Goal: Check status: Check status

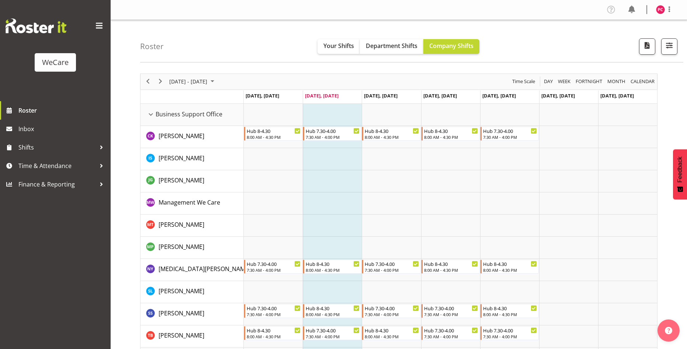
scroll to position [1195, 0]
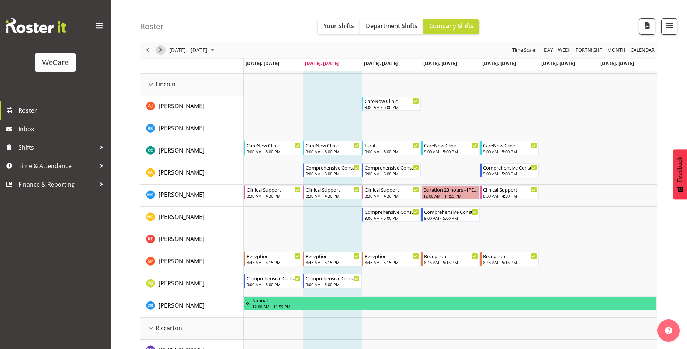
click at [160, 51] on span "Next" at bounding box center [160, 50] width 9 height 9
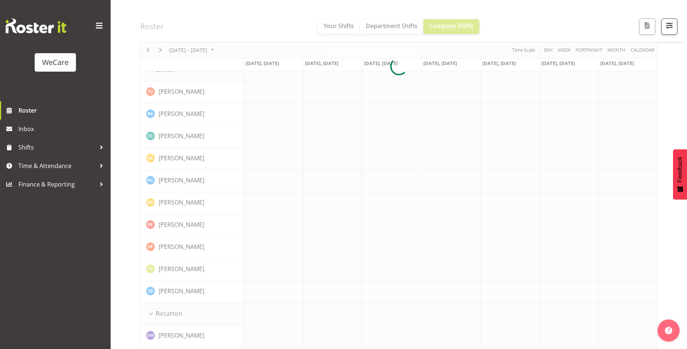
click at [160, 51] on div at bounding box center [399, 66] width 518 height 2377
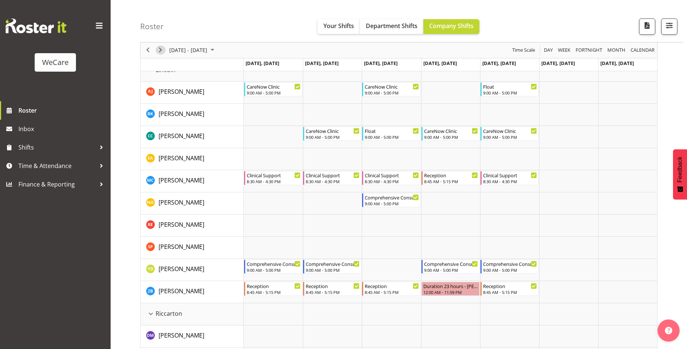
click at [160, 51] on span "Next" at bounding box center [160, 50] width 9 height 9
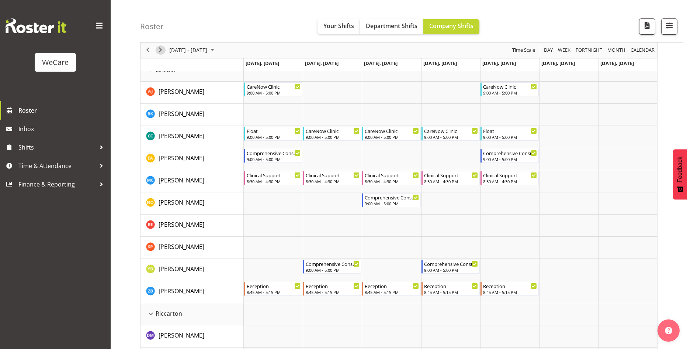
click at [160, 51] on span "Next" at bounding box center [160, 50] width 9 height 9
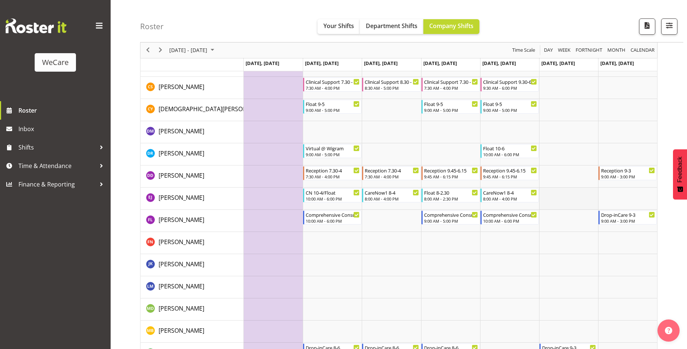
scroll to position [1790, 0]
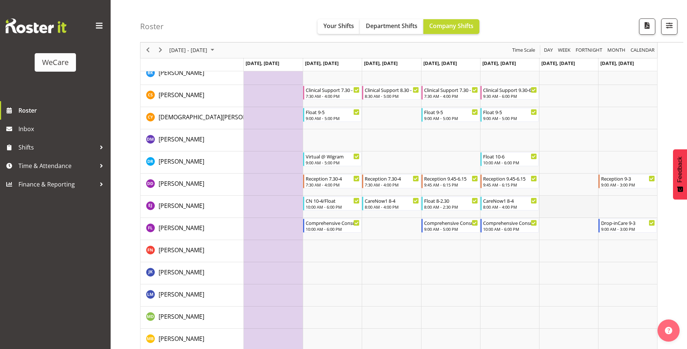
click at [561, 185] on td "Timeline Week of October 28, 2025" at bounding box center [568, 184] width 59 height 22
click at [559, 202] on td "Timeline Week of October 28, 2025" at bounding box center [568, 207] width 59 height 22
click at [566, 225] on td "Timeline Week of October 28, 2025" at bounding box center [568, 229] width 59 height 22
click at [574, 276] on td "Timeline Week of October 28, 2025" at bounding box center [568, 273] width 59 height 22
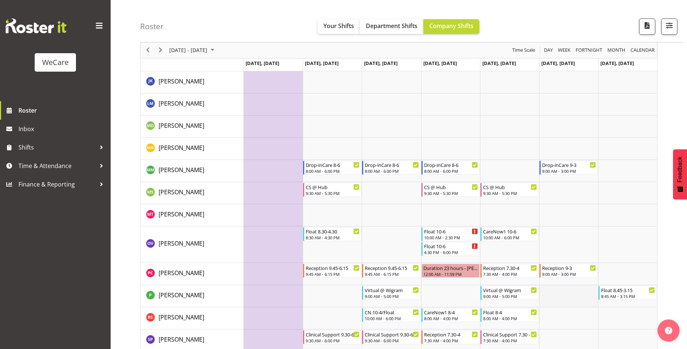
scroll to position [1974, 0]
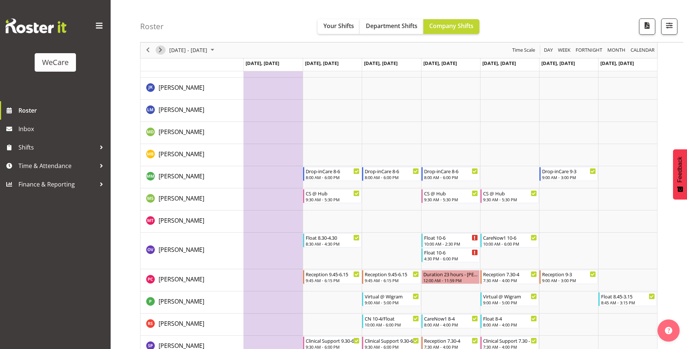
click at [160, 51] on span "Next" at bounding box center [160, 50] width 9 height 9
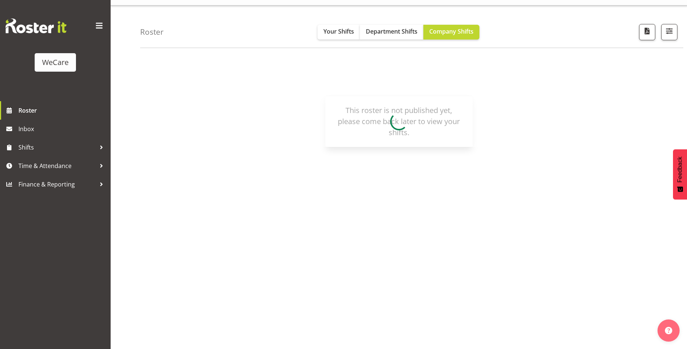
scroll to position [14, 0]
